Goal: Task Accomplishment & Management: Complete application form

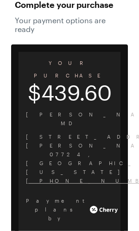
scroll to position [57, 0]
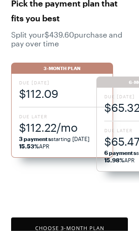
click at [60, 92] on span "$112.09" at bounding box center [62, 93] width 86 height 15
click at [92, 231] on button "Choose 3 -Month Plan" at bounding box center [69, 228] width 117 height 21
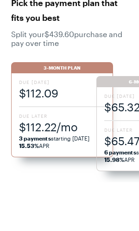
scroll to position [26, 0]
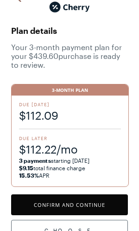
click at [102, 204] on button "Confirm and Continue" at bounding box center [69, 205] width 117 height 21
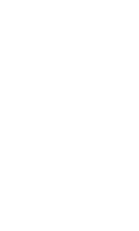
scroll to position [13, 0]
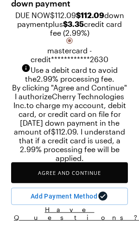
scroll to position [104, 0]
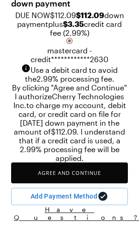
click at [92, 183] on button "Agree and Continue" at bounding box center [69, 173] width 117 height 21
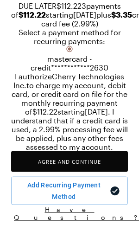
scroll to position [158, 0]
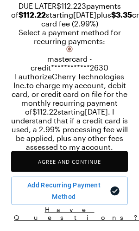
click at [101, 172] on button "Agree and Continue" at bounding box center [69, 161] width 117 height 21
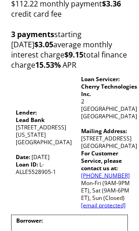
scroll to position [205, 0]
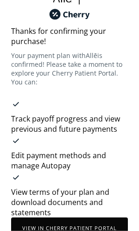
scroll to position [40, 0]
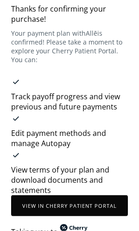
click at [102, 195] on button "View in Cherry patient portal" at bounding box center [69, 205] width 117 height 21
